Goal: Navigation & Orientation: Find specific page/section

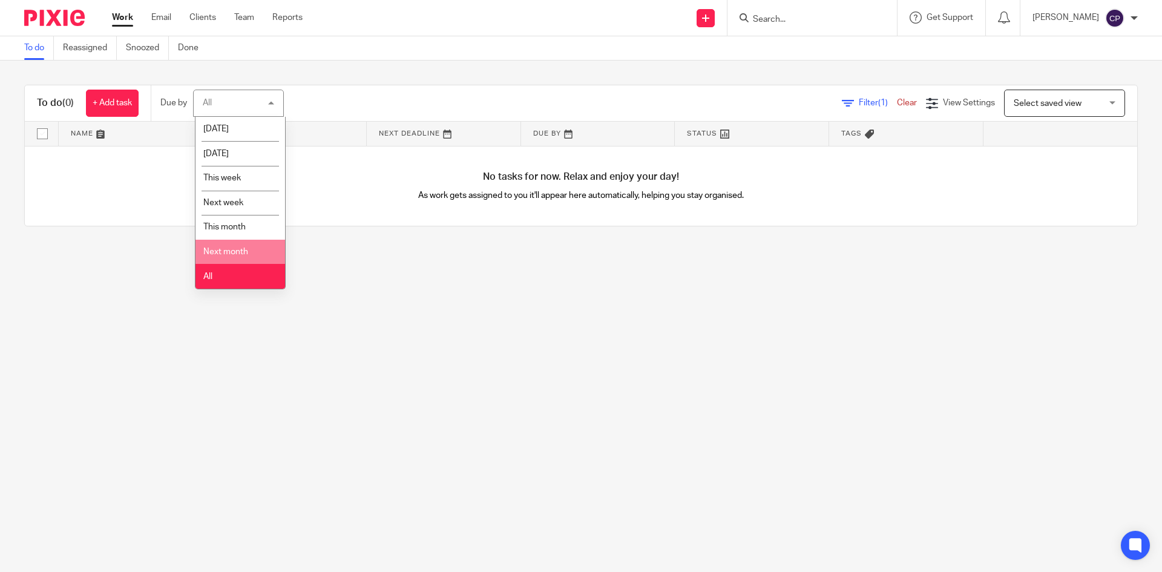
click at [246, 257] on li "Next month" at bounding box center [241, 252] width 90 height 25
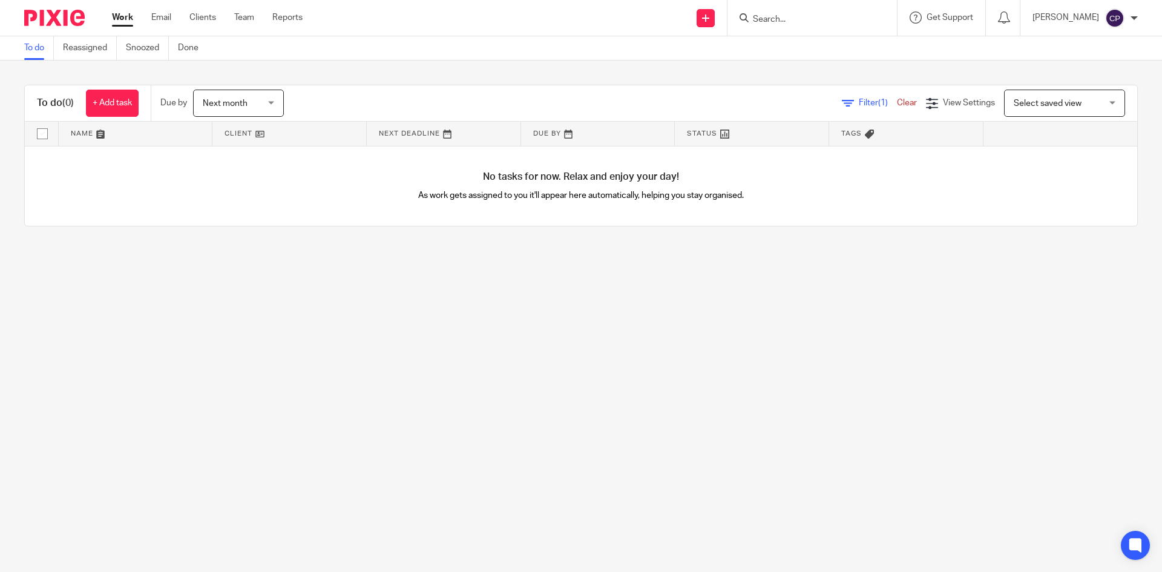
click at [254, 99] on span "Next month" at bounding box center [235, 102] width 64 height 25
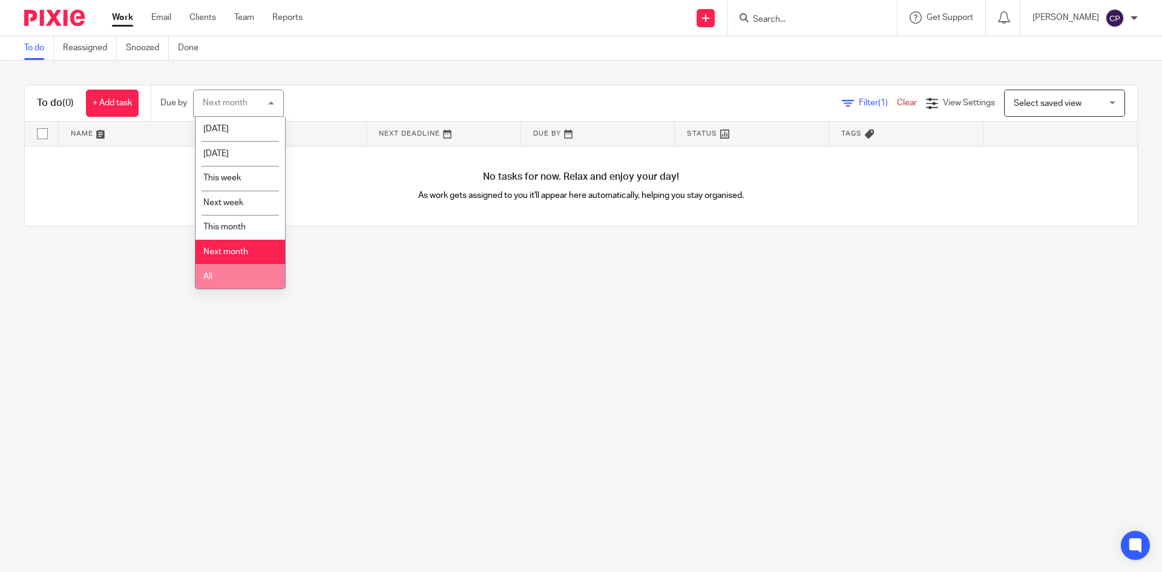
click at [245, 266] on li "All" at bounding box center [241, 276] width 90 height 25
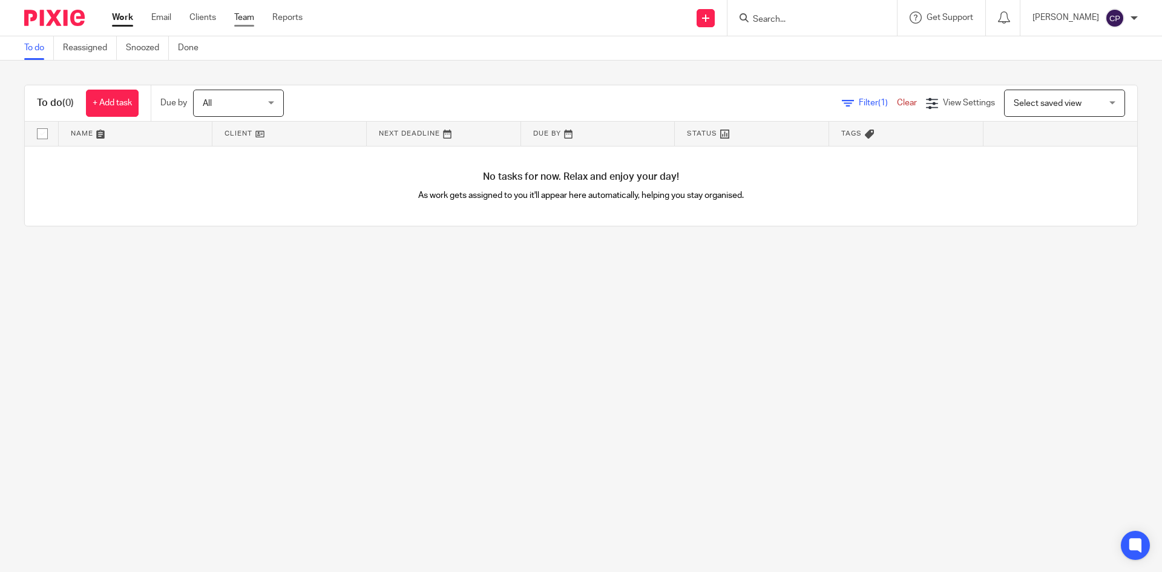
click at [242, 22] on link "Team" at bounding box center [244, 18] width 20 height 12
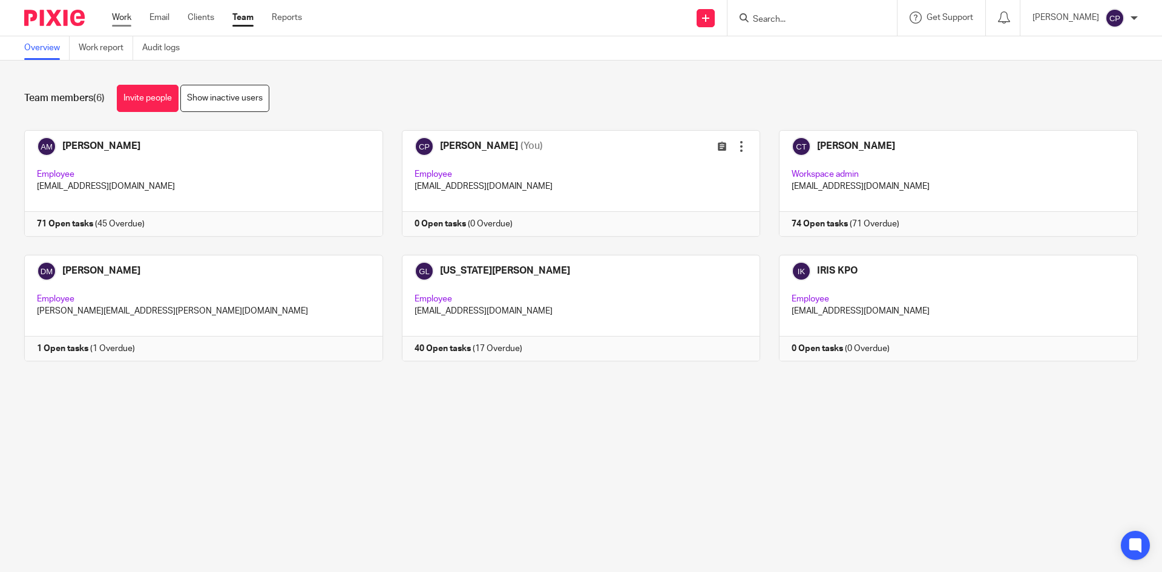
click at [126, 20] on link "Work" at bounding box center [121, 18] width 19 height 12
